Goal: Book appointment/travel/reservation

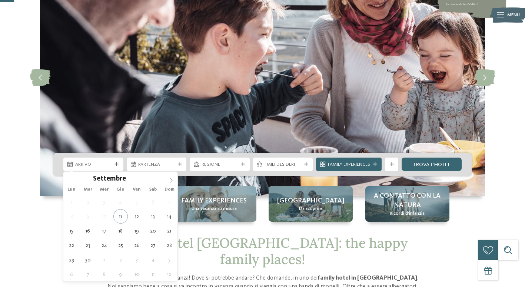
click at [167, 178] on span at bounding box center [171, 177] width 13 height 13
click at [168, 178] on span at bounding box center [171, 177] width 13 height 13
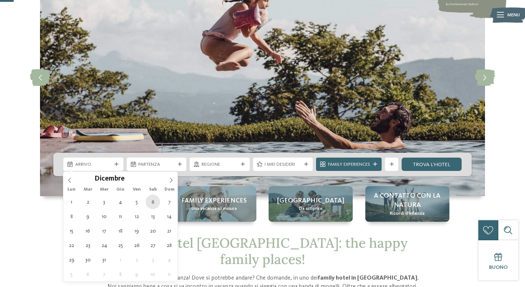
type div "[DATE]"
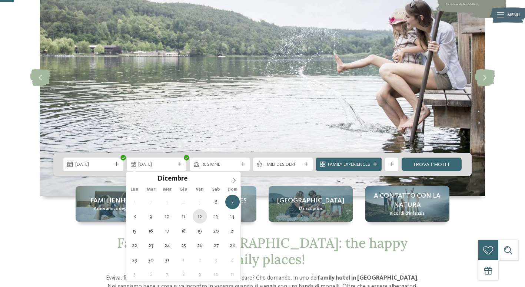
type div "[DATE]"
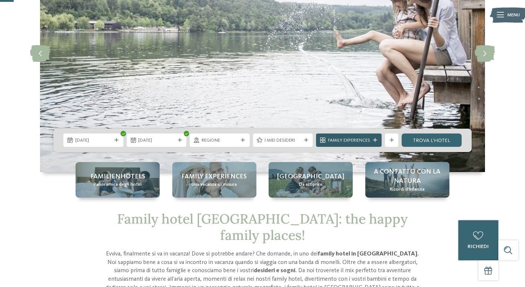
scroll to position [111, 0]
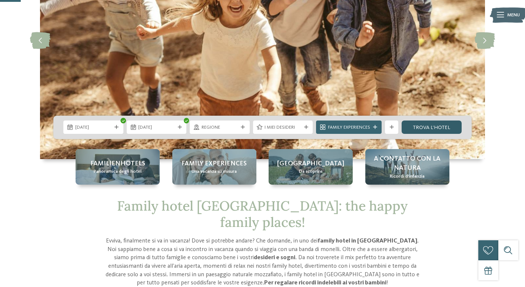
click at [431, 126] on link "trova l’hotel" at bounding box center [431, 126] width 60 height 13
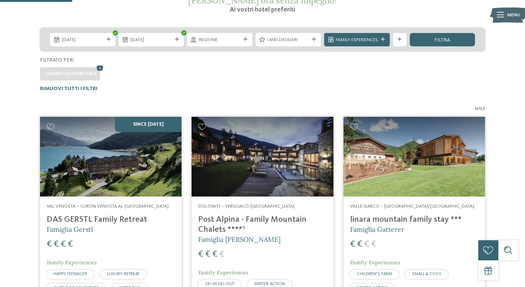
scroll to position [132, 0]
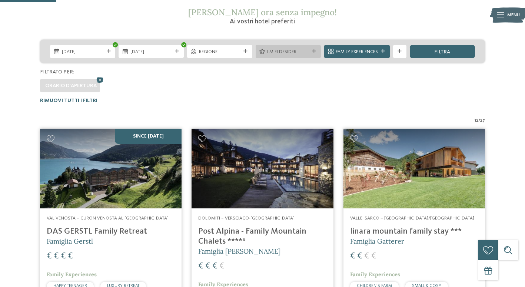
click at [311, 47] on div "I miei desideri" at bounding box center [287, 51] width 65 height 13
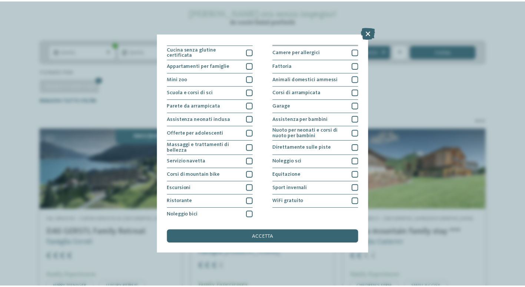
scroll to position [64, 0]
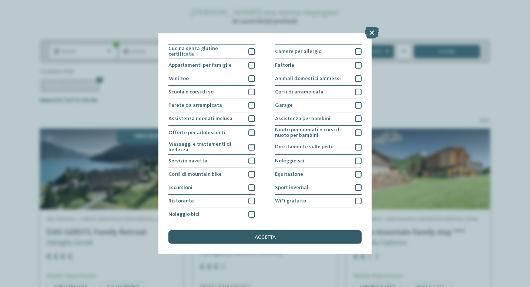
click at [267, 238] on span "accetta" at bounding box center [265, 236] width 21 height 5
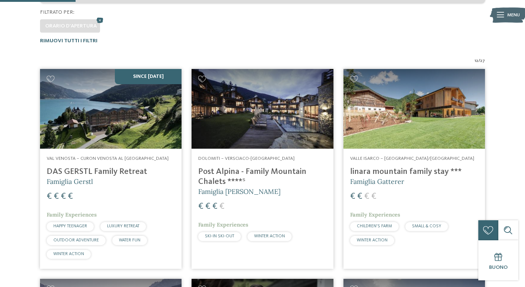
scroll to position [178, 0]
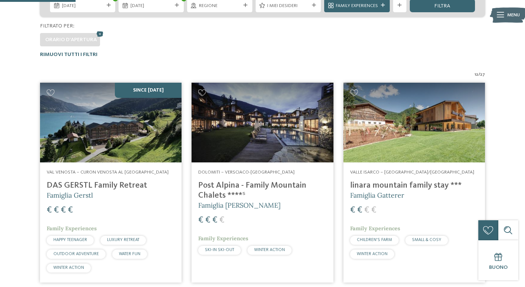
click at [268, 185] on h4 "Post Alpina - Family Mountain Chalets ****ˢ" at bounding box center [262, 190] width 128 height 20
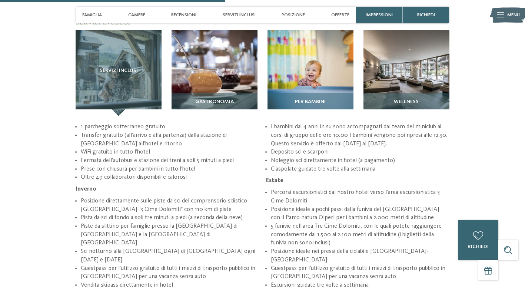
scroll to position [1037, 0]
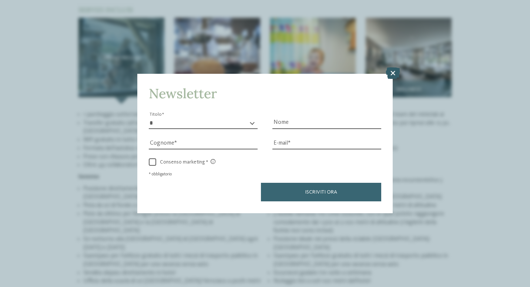
click at [391, 73] on icon at bounding box center [393, 73] width 14 height 12
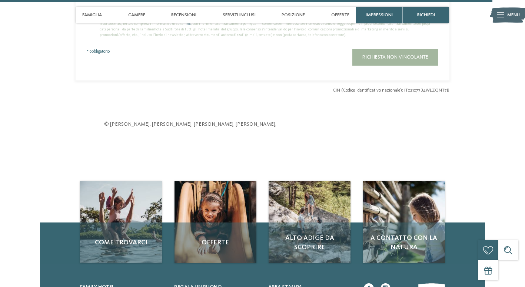
scroll to position [2258, 0]
